Goal: Information Seeking & Learning: Learn about a topic

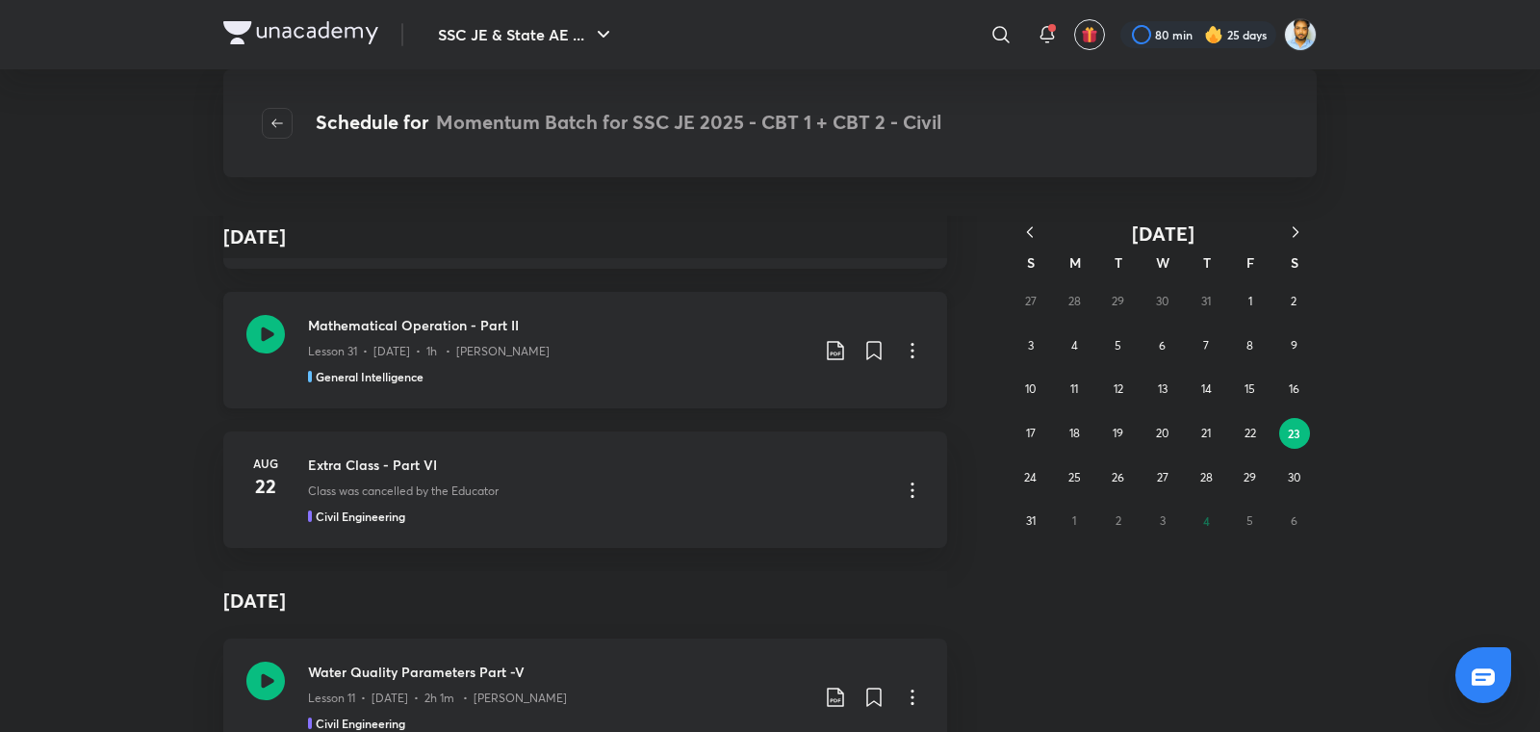
scroll to position [37872, 0]
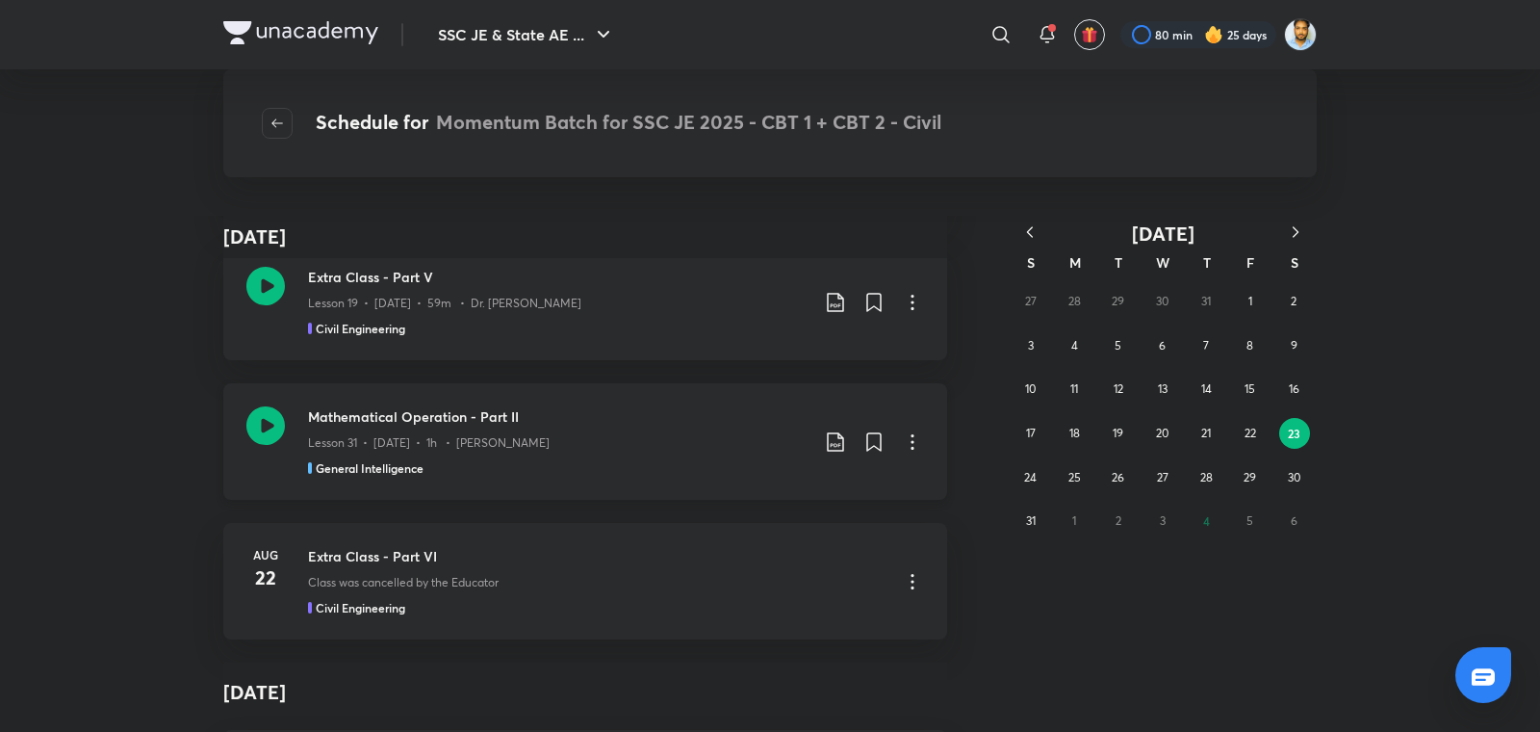
click at [508, 434] on p "Lesson 31 • Aug 22 • 1h • Pramod Kumar" at bounding box center [429, 442] width 242 height 17
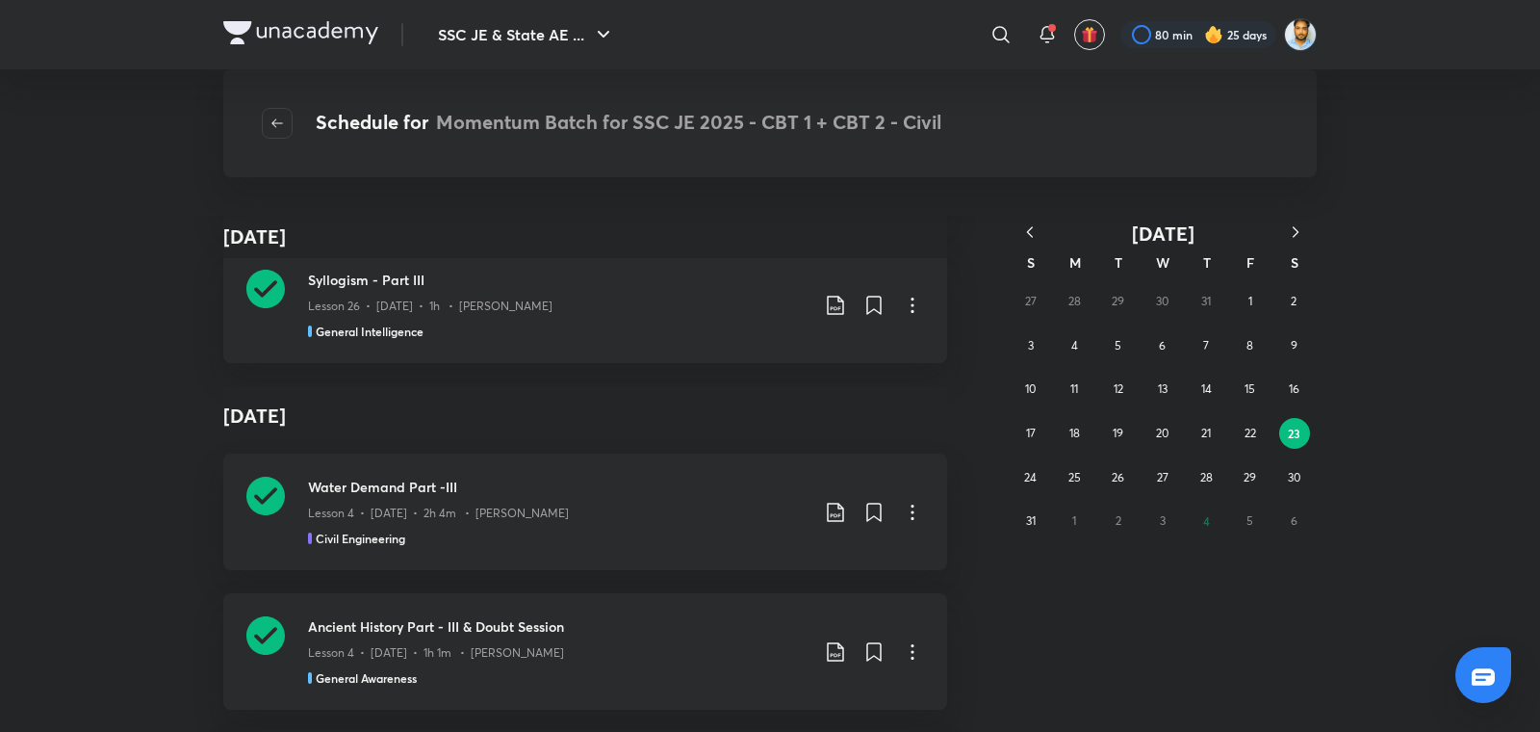
scroll to position [96066, 0]
